Goal: Task Accomplishment & Management: Complete application form

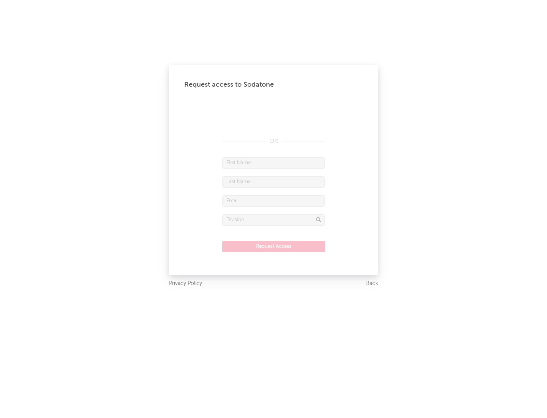
click at [273, 163] on input "text" at bounding box center [273, 162] width 103 height 11
type input "[PERSON_NAME]"
click at [273, 182] on input "text" at bounding box center [273, 181] width 103 height 11
type input "[PERSON_NAME]"
click at [273, 200] on input "text" at bounding box center [273, 200] width 103 height 11
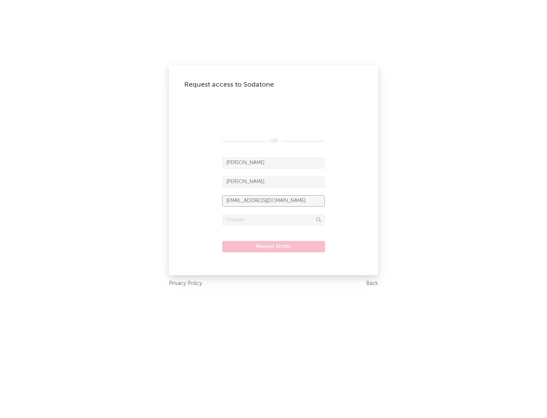
type input "[EMAIL_ADDRESS][DOMAIN_NAME]"
click at [273, 219] on input "text" at bounding box center [273, 219] width 103 height 11
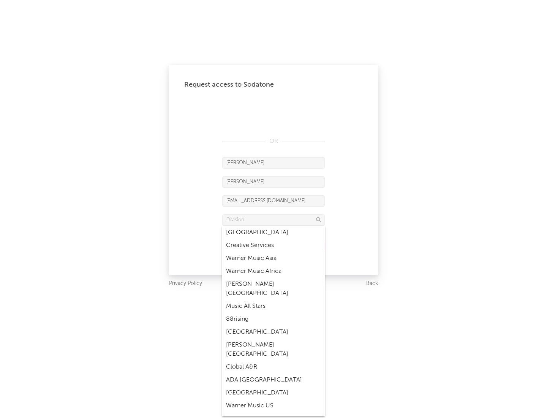
click at [273, 300] on div "Music All Stars" at bounding box center [273, 306] width 103 height 13
type input "Music All Stars"
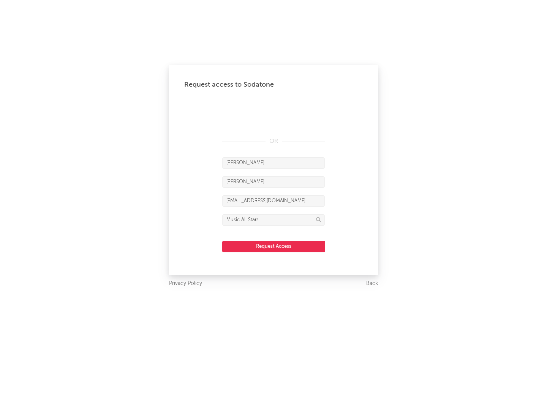
click at [273, 246] on button "Request Access" at bounding box center [273, 246] width 103 height 11
